Goal: Find specific page/section: Find specific page/section

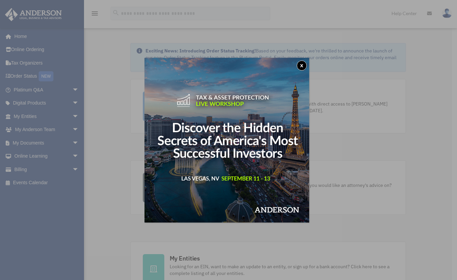
click at [305, 65] on button "x" at bounding box center [302, 65] width 10 height 10
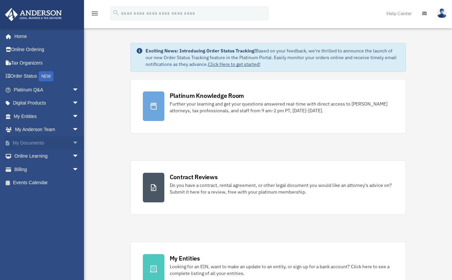
click at [72, 141] on span "arrow_drop_down" at bounding box center [78, 143] width 13 height 14
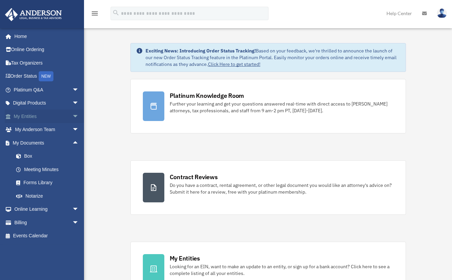
click at [23, 119] on link "My Entities arrow_drop_down" at bounding box center [47, 116] width 84 height 13
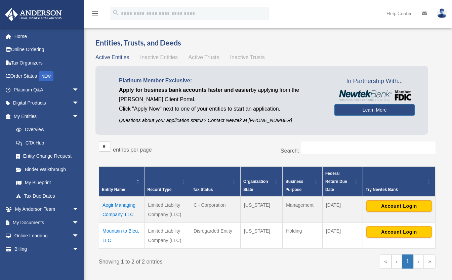
click at [127, 206] on td "Aegir Managing Company, LLC" at bounding box center [122, 210] width 46 height 26
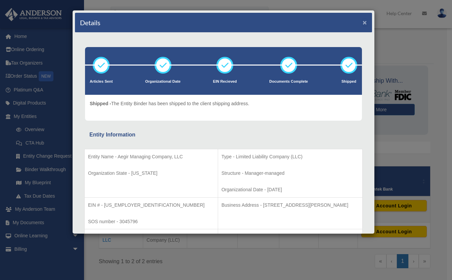
click at [363, 22] on button "×" at bounding box center [365, 22] width 4 height 7
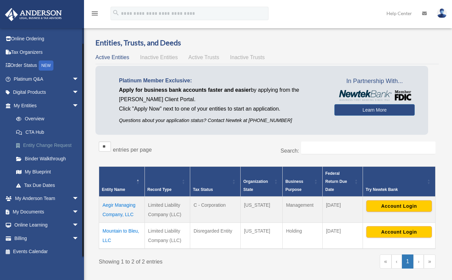
scroll to position [12, 0]
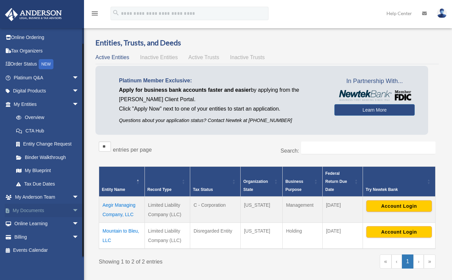
click at [24, 207] on link "My Documents arrow_drop_down" at bounding box center [47, 210] width 84 height 13
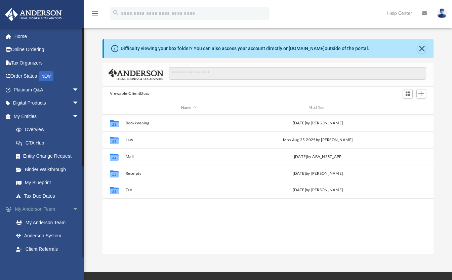
scroll to position [148, 326]
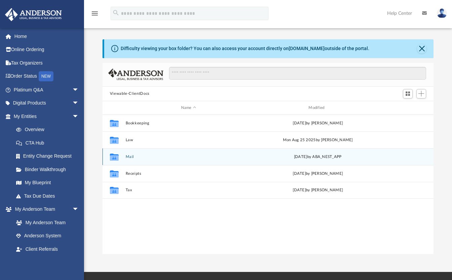
click at [126, 155] on button "Mail" at bounding box center [188, 157] width 126 height 4
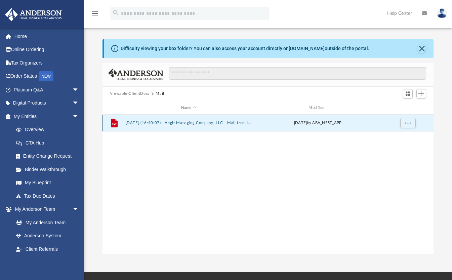
click at [153, 123] on button "[DATE] (16:40:07) - Aegir Managing Company, LLC - Mail from Internal Revenue Se…" at bounding box center [188, 123] width 126 height 4
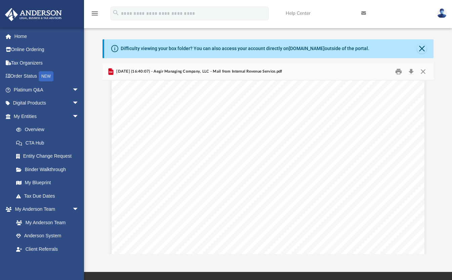
scroll to position [0, 0]
